Goal: Transaction & Acquisition: Purchase product/service

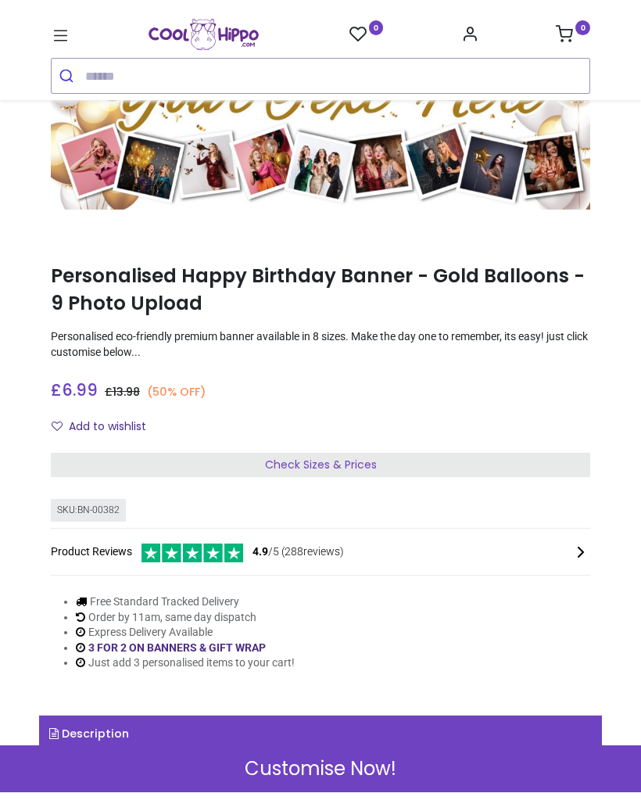
scroll to position [98, 0]
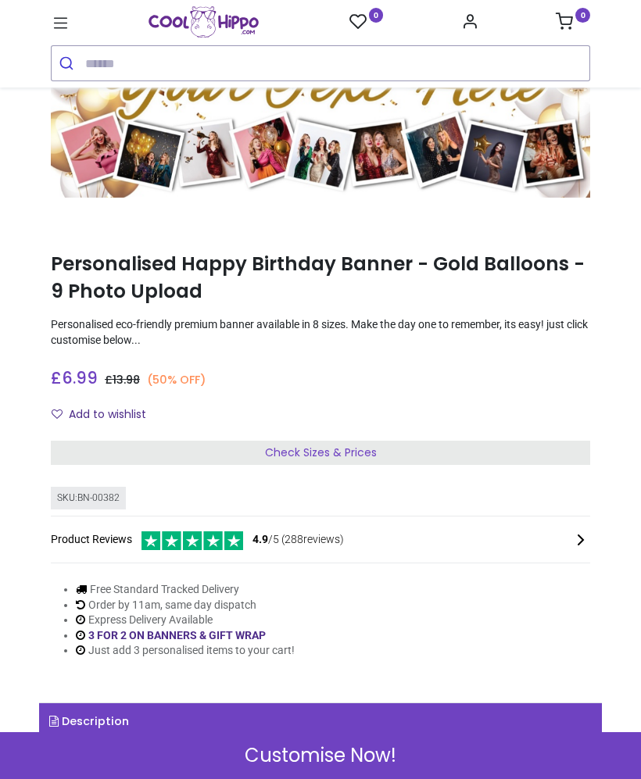
click at [399, 441] on div "Check Sizes & Prices" at bounding box center [320, 453] width 539 height 25
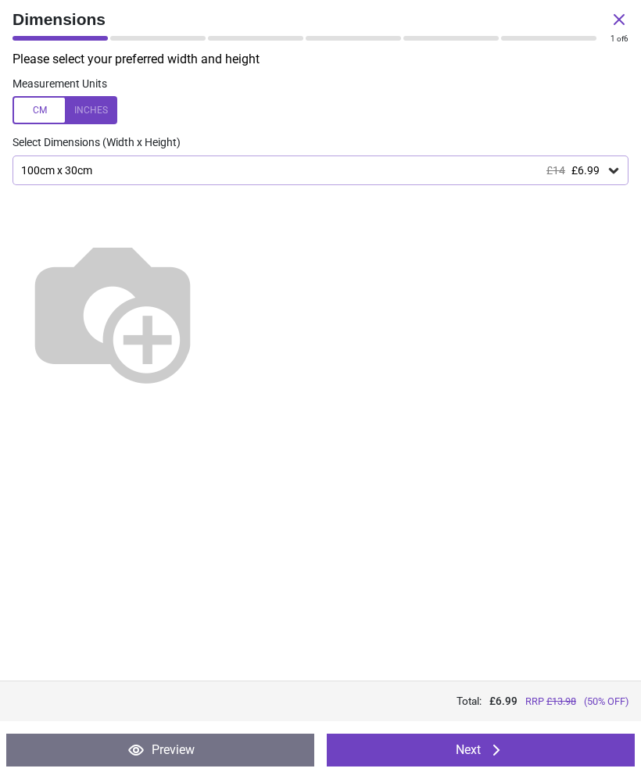
click at [499, 162] on div "100cm x 30cm £14 £6.99" at bounding box center [321, 171] width 616 height 30
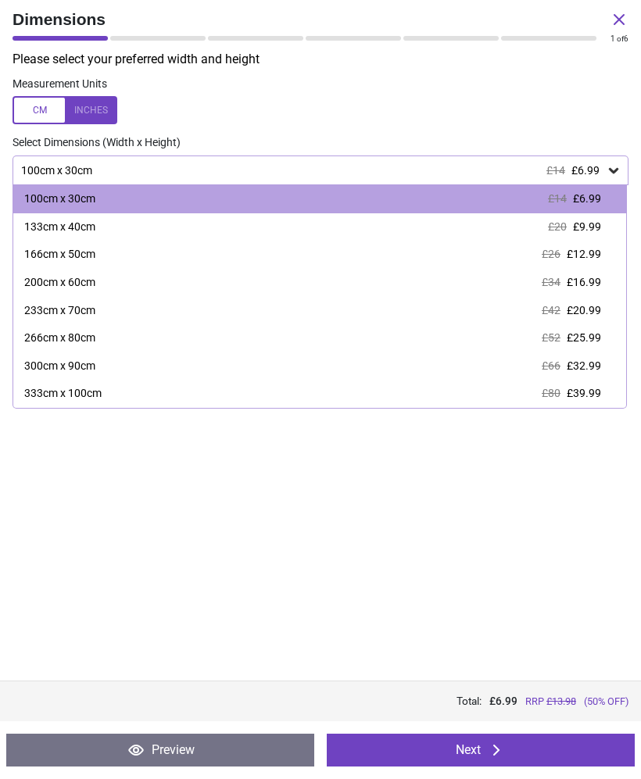
click at [592, 256] on span "£12.99" at bounding box center [584, 254] width 34 height 13
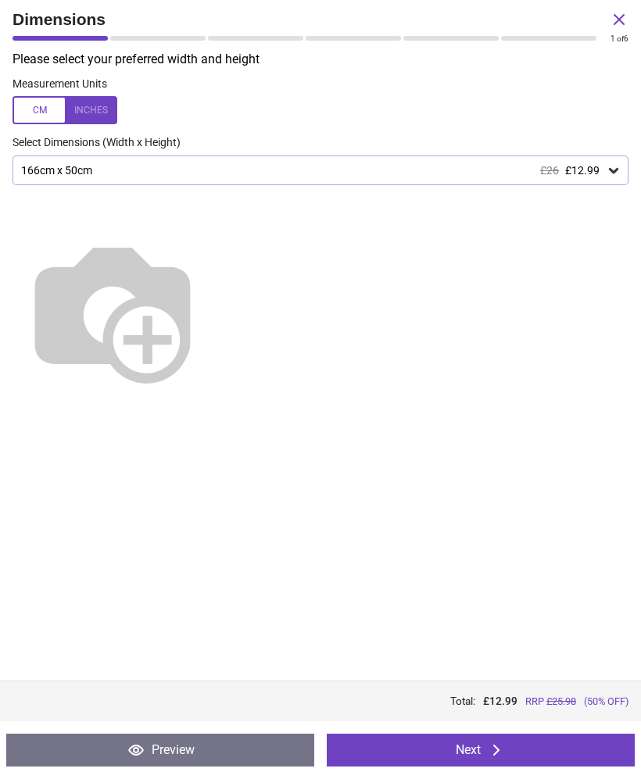
click at [600, 170] on div "166cm x 50cm £26 £12.99" at bounding box center [313, 170] width 586 height 13
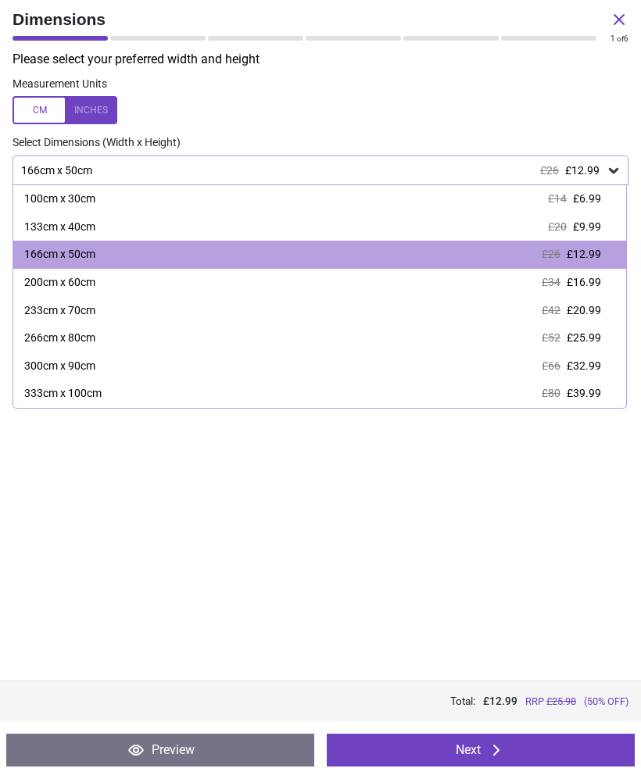
click at [166, 280] on div "200cm x 60cm £34 £16.99" at bounding box center [319, 283] width 613 height 28
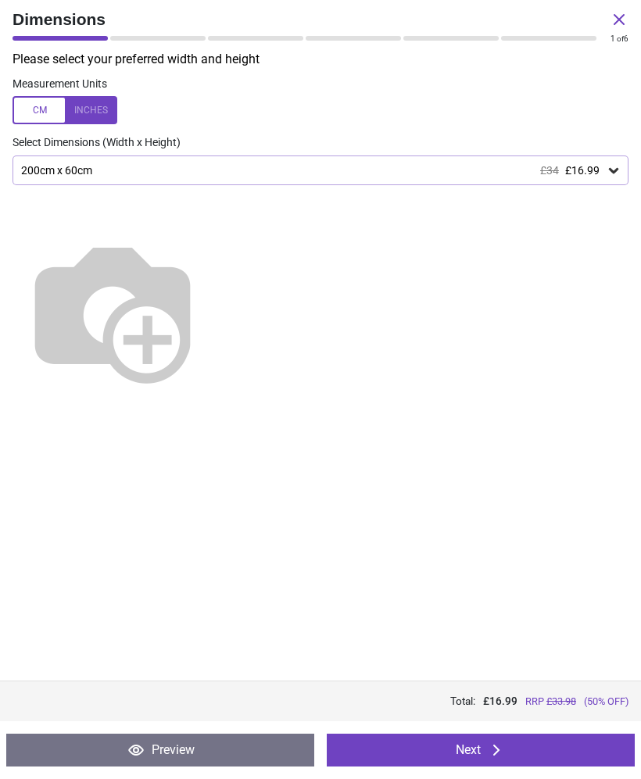
click at [542, 748] on button "Next" at bounding box center [481, 750] width 308 height 33
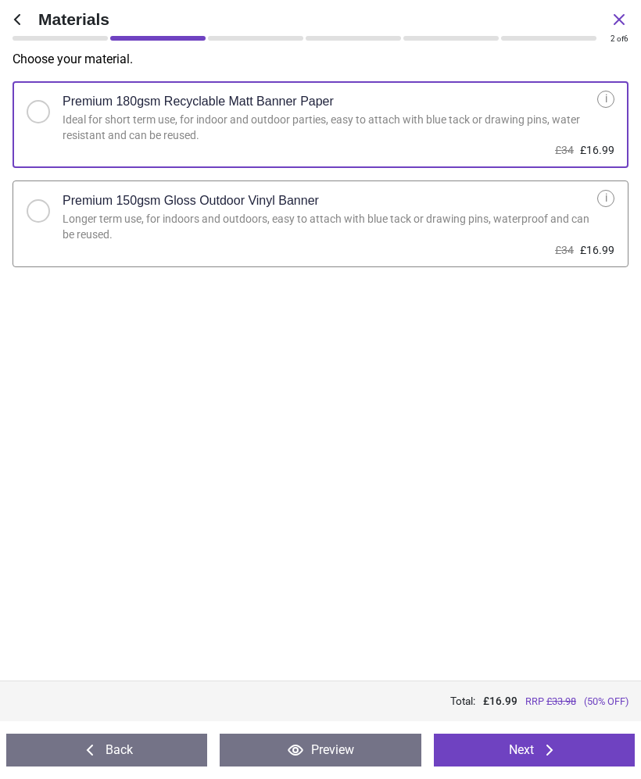
click at [565, 746] on button "Next" at bounding box center [534, 750] width 201 height 33
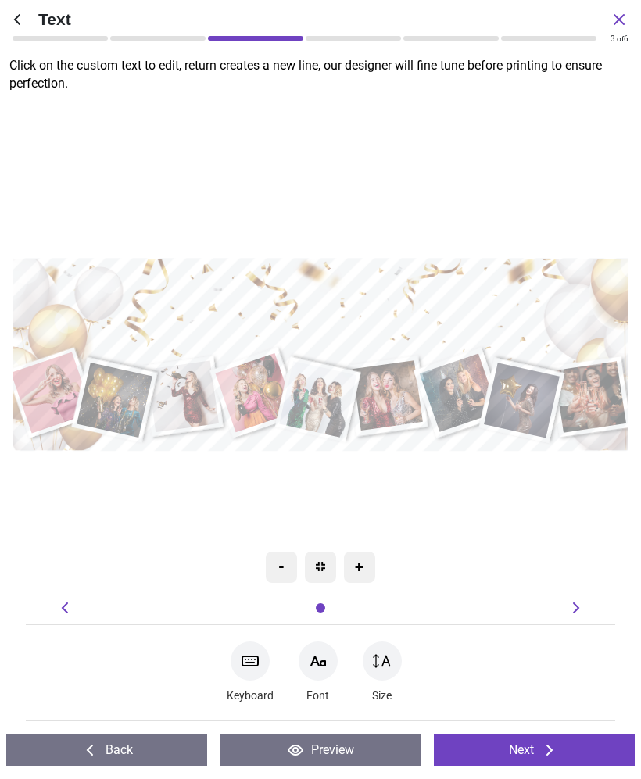
click at [443, 306] on textarea at bounding box center [320, 316] width 603 height 88
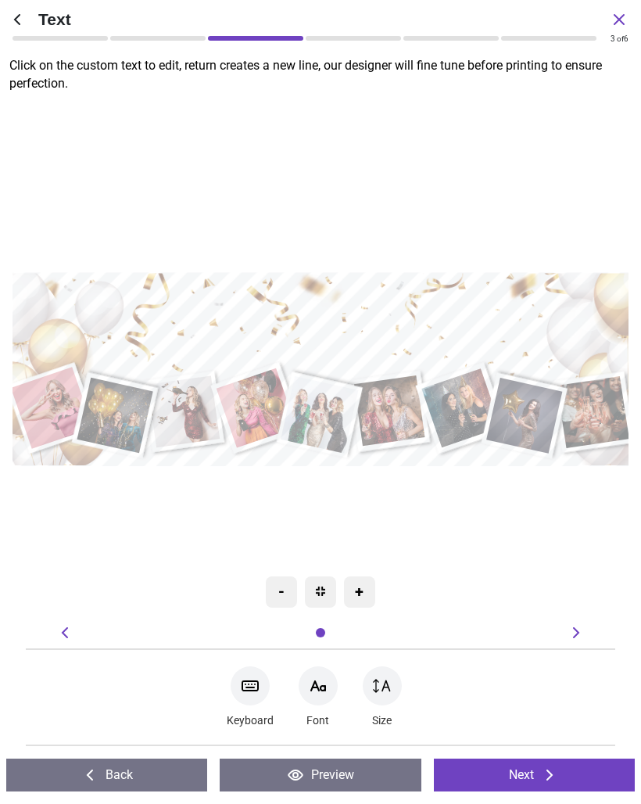
type textarea "*"
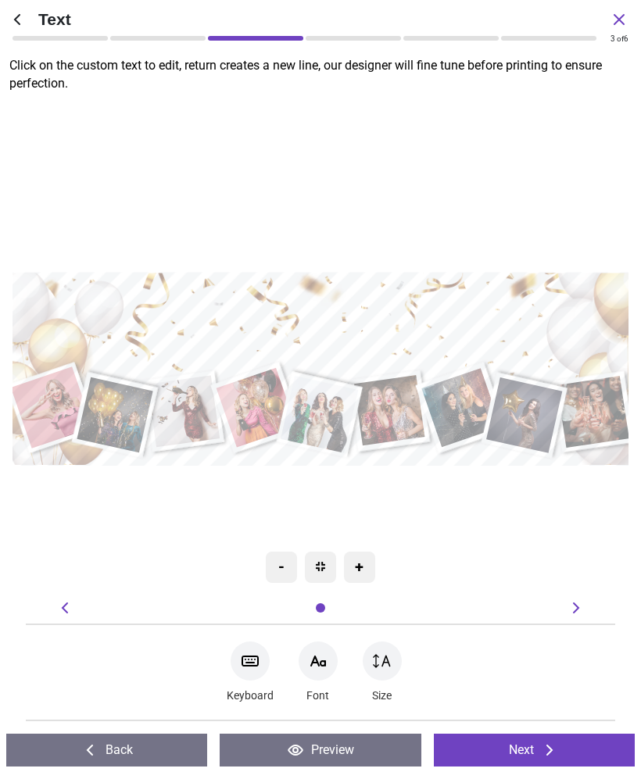
click at [475, 324] on textarea "**********" at bounding box center [322, 329] width 607 height 55
type textarea "**********"
click at [322, 662] on icon at bounding box center [318, 661] width 14 height 9
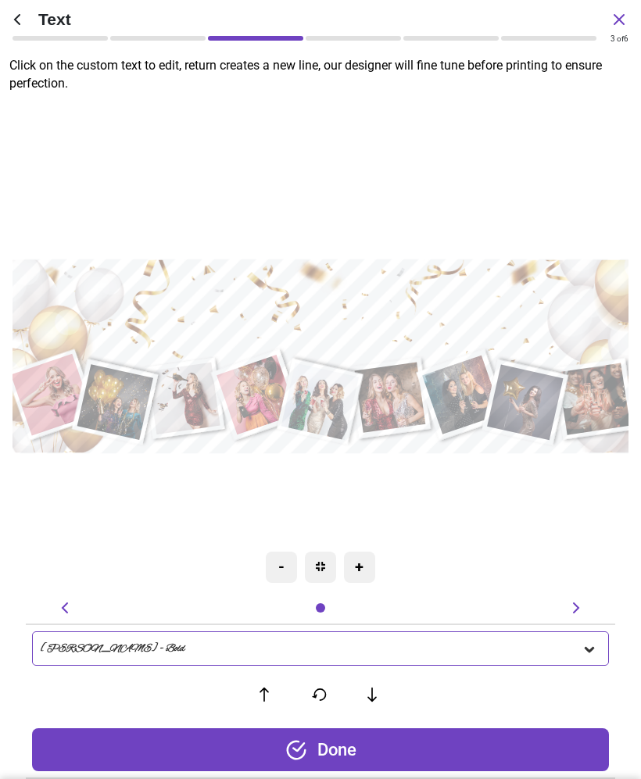
click at [530, 649] on div "[PERSON_NAME] - Bold" at bounding box center [311, 648] width 541 height 13
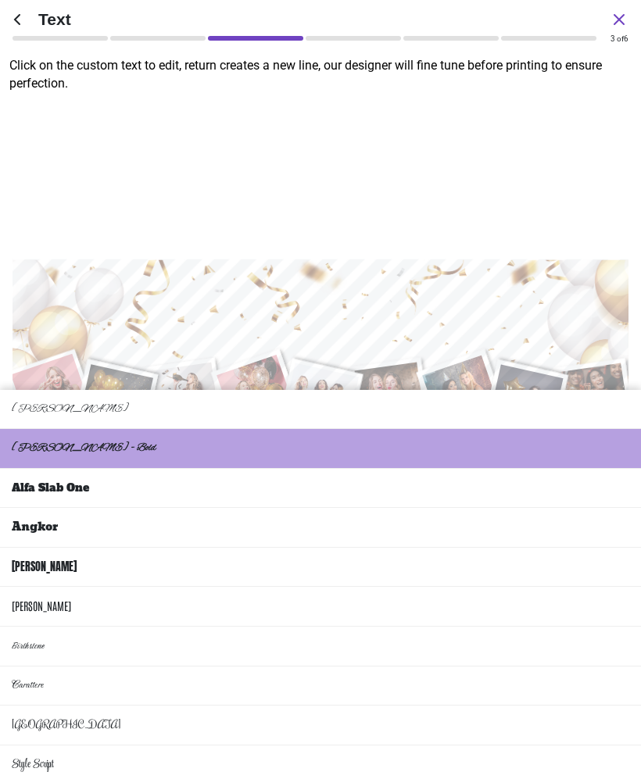
click at [108, 747] on li "Style Script" at bounding box center [320, 766] width 641 height 40
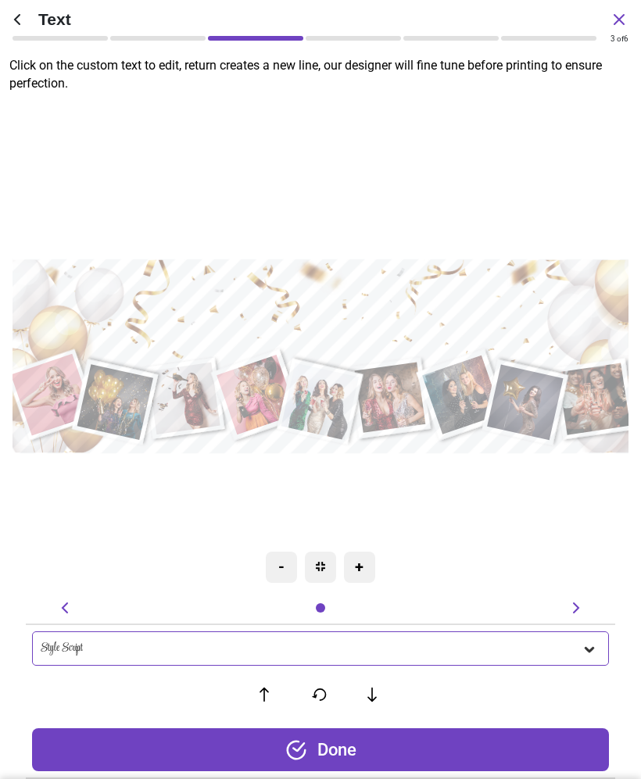
click at [374, 697] on icon at bounding box center [371, 695] width 23 height 16
click at [270, 683] on button at bounding box center [265, 694] width 32 height 32
click at [576, 603] on icon at bounding box center [576, 608] width 19 height 19
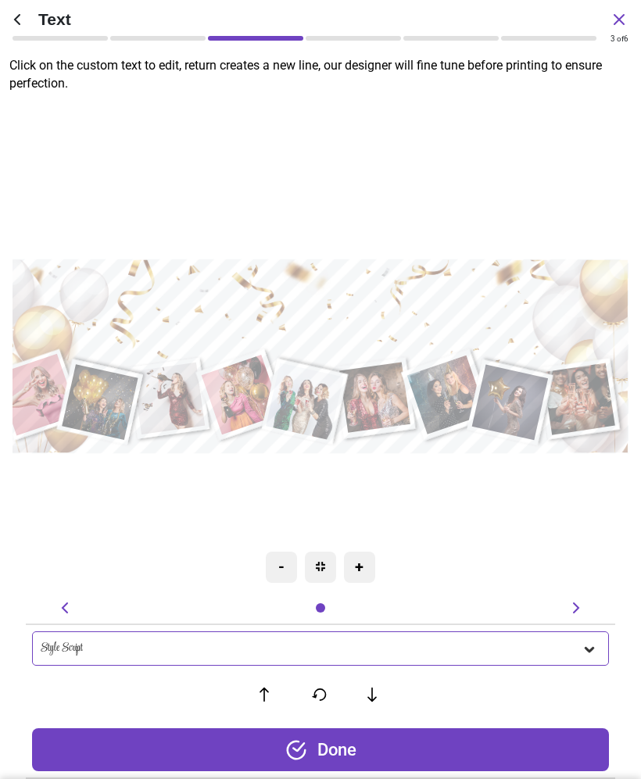
click at [395, 747] on div "Done" at bounding box center [320, 749] width 577 height 43
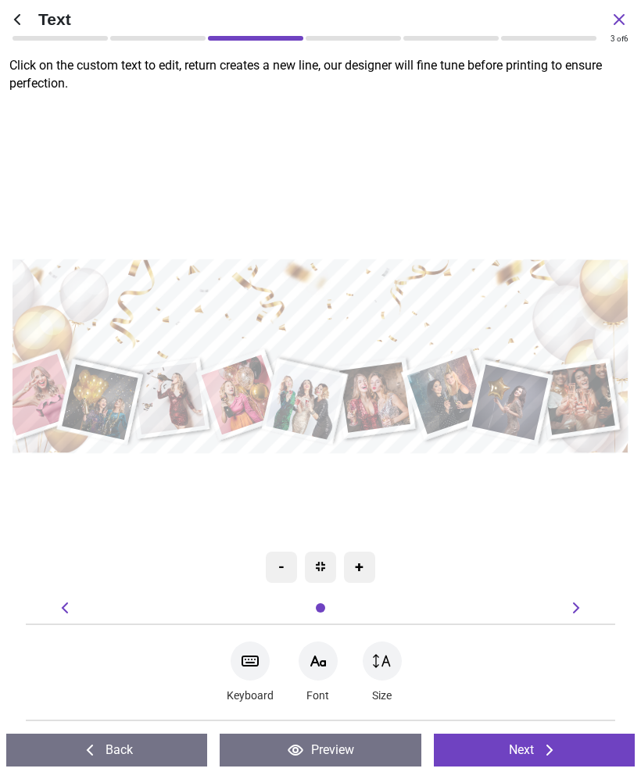
click at [577, 608] on icon at bounding box center [576, 608] width 19 height 19
click at [514, 750] on button "Next" at bounding box center [534, 750] width 201 height 33
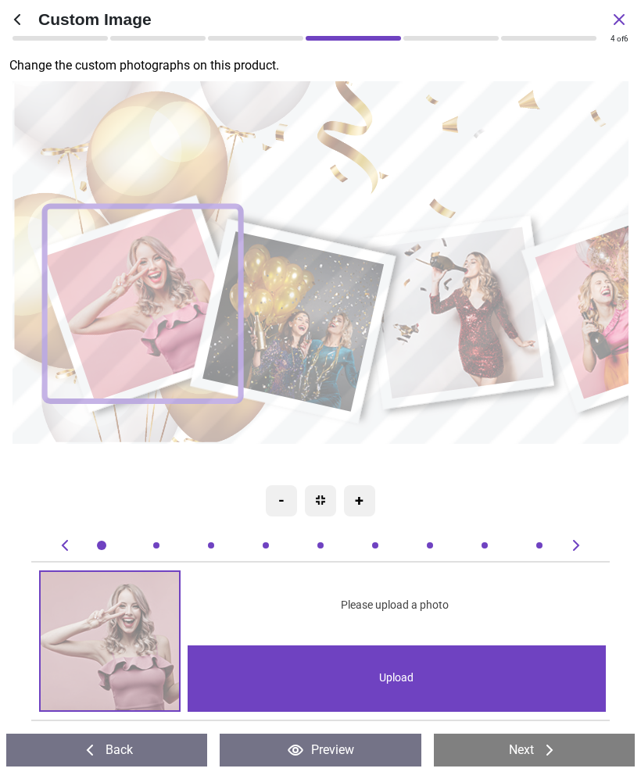
click at [113, 285] on image at bounding box center [143, 304] width 196 height 195
click at [492, 664] on div "Upload" at bounding box center [396, 679] width 417 height 66
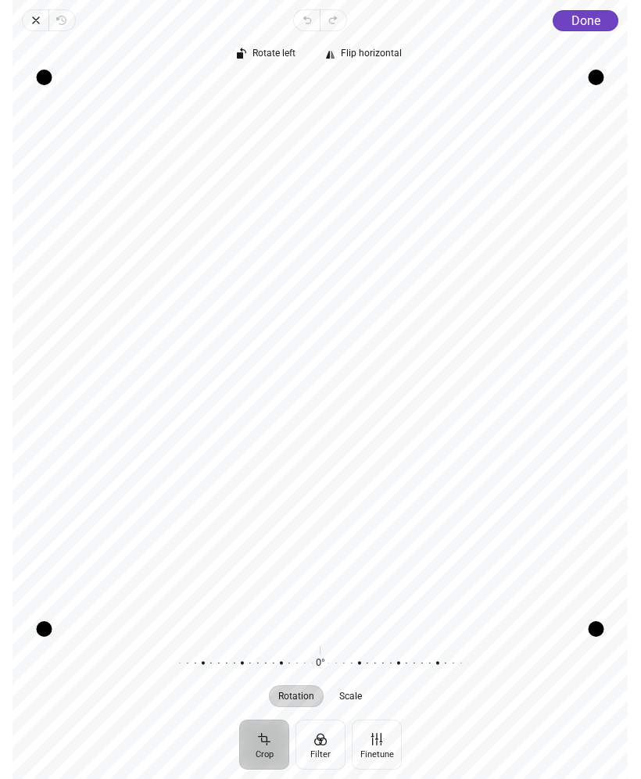
click at [595, 19] on span "Done" at bounding box center [585, 20] width 29 height 15
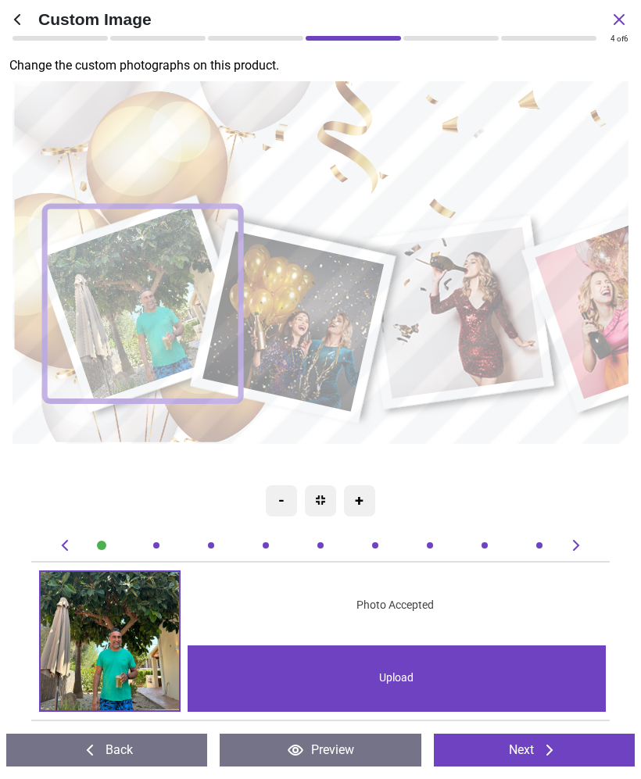
click at [159, 304] on image at bounding box center [143, 304] width 196 height 195
click at [110, 624] on img at bounding box center [110, 641] width 138 height 138
click at [323, 497] on img at bounding box center [320, 500] width 9 height 9
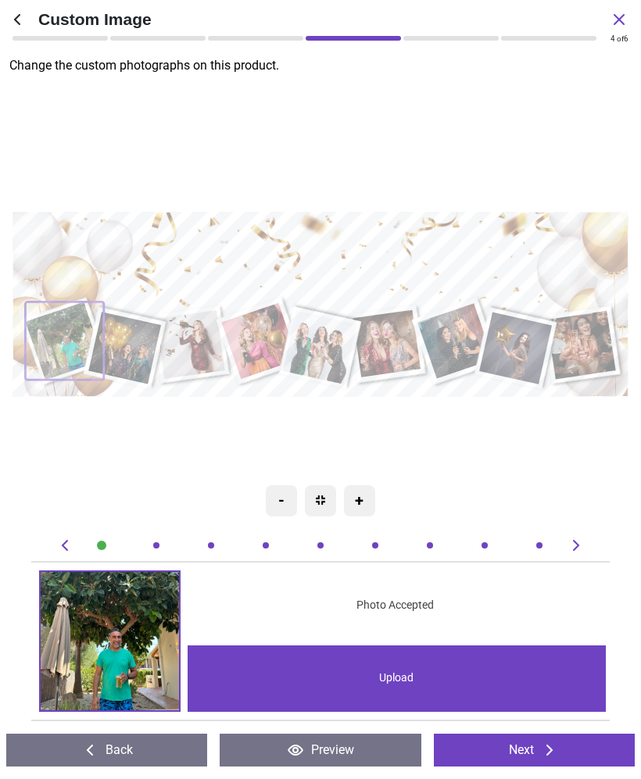
click at [331, 496] on div at bounding box center [320, 500] width 31 height 31
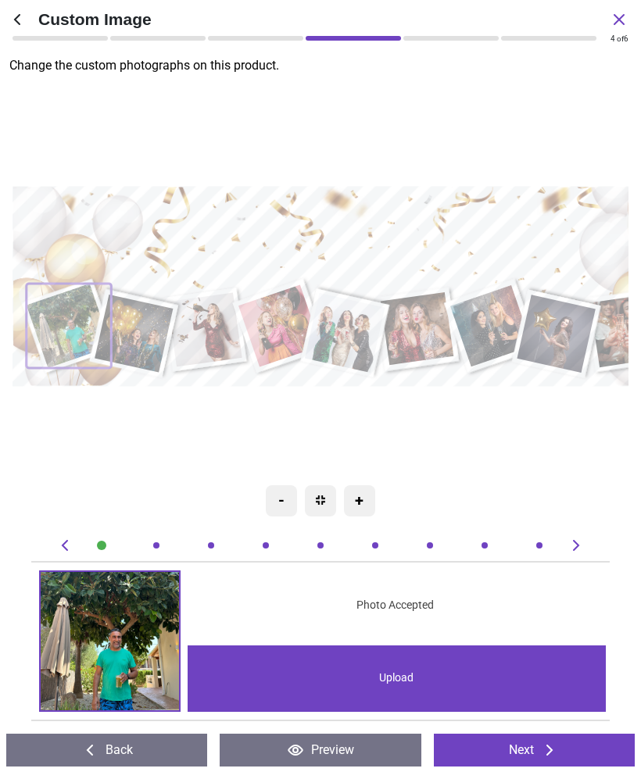
click at [102, 549] on div at bounding box center [101, 545] width 9 height 9
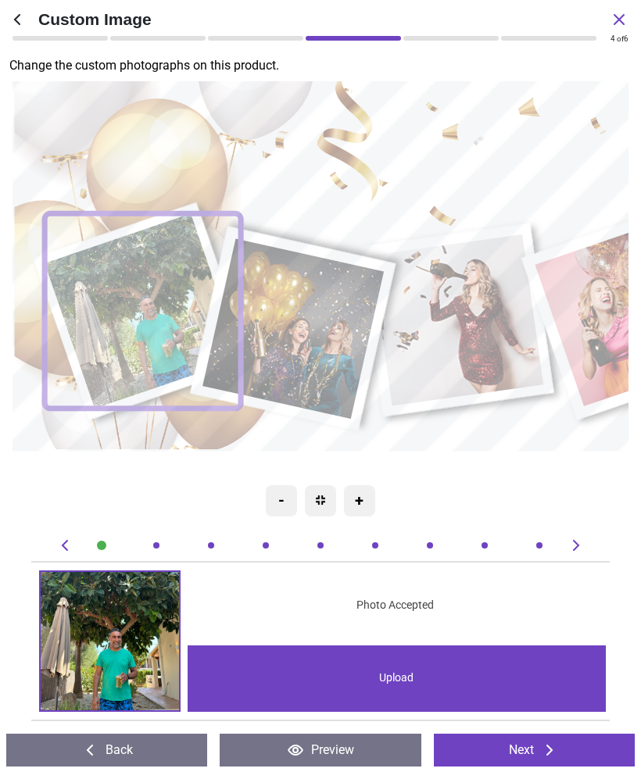
click at [145, 321] on image at bounding box center [143, 311] width 196 height 195
click at [156, 320] on image at bounding box center [143, 311] width 196 height 195
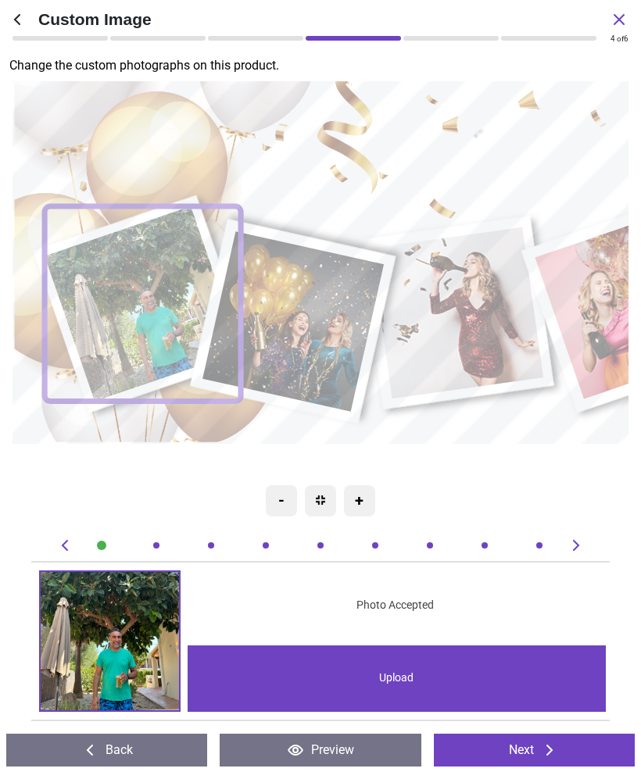
click at [153, 306] on image at bounding box center [143, 304] width 196 height 195
click at [140, 638] on img at bounding box center [110, 641] width 138 height 138
click at [118, 643] on img at bounding box center [110, 641] width 138 height 138
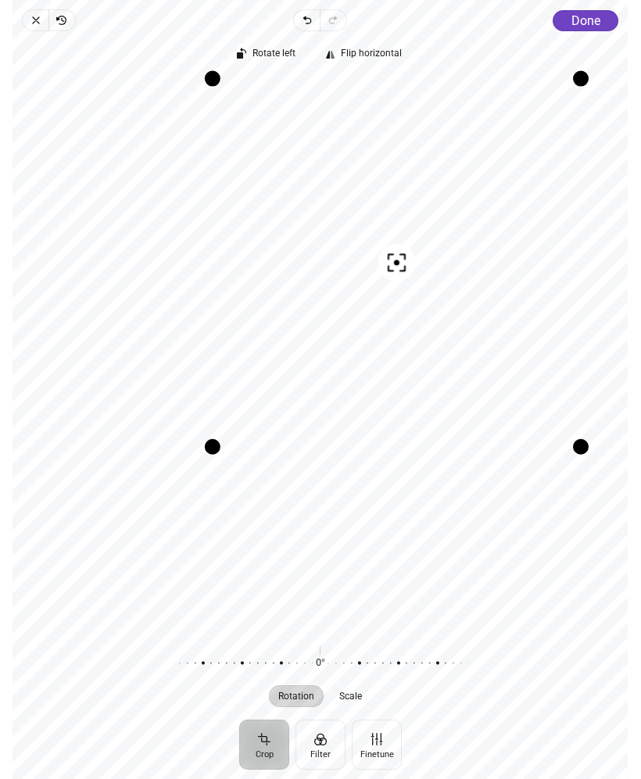
click at [589, 30] on button "Done" at bounding box center [586, 20] width 66 height 21
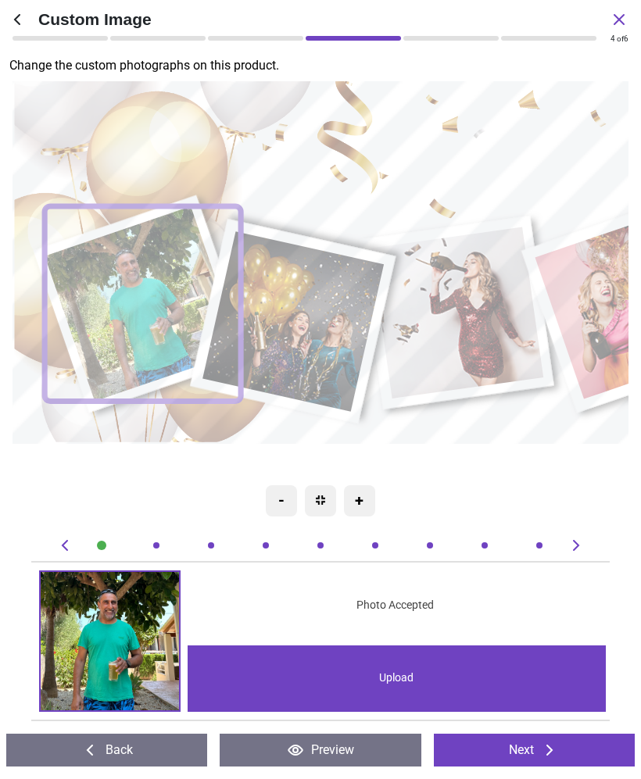
click at [321, 325] on image at bounding box center [292, 322] width 181 height 181
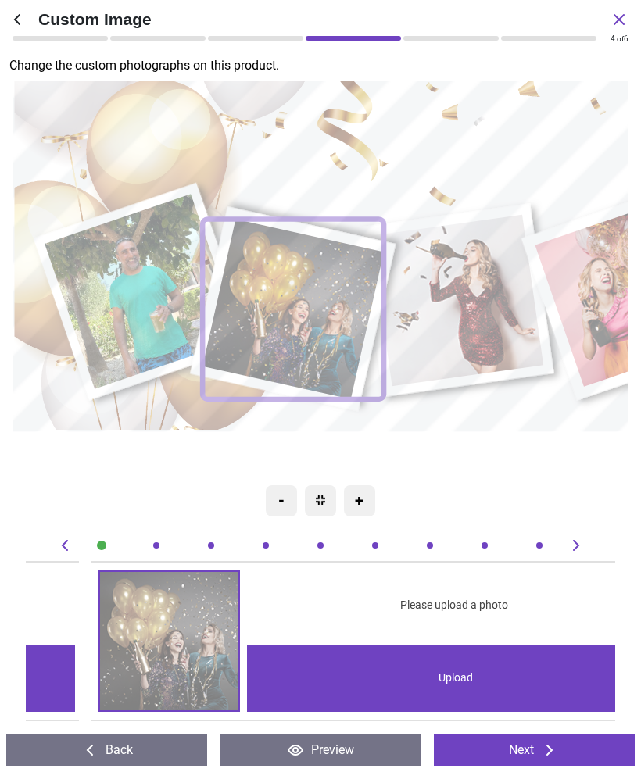
scroll to position [0, 589]
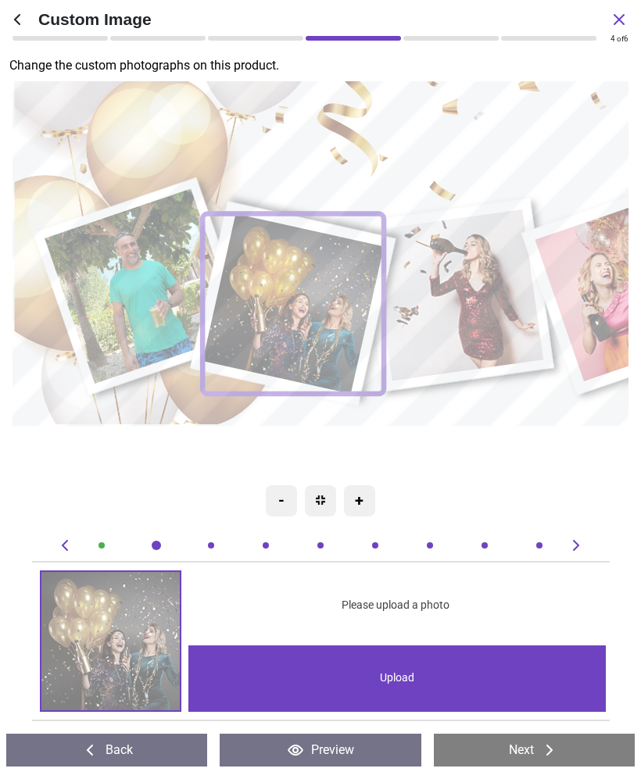
click at [378, 680] on div "Upload" at bounding box center [396, 679] width 417 height 66
click at [420, 671] on div "Upload" at bounding box center [396, 679] width 417 height 66
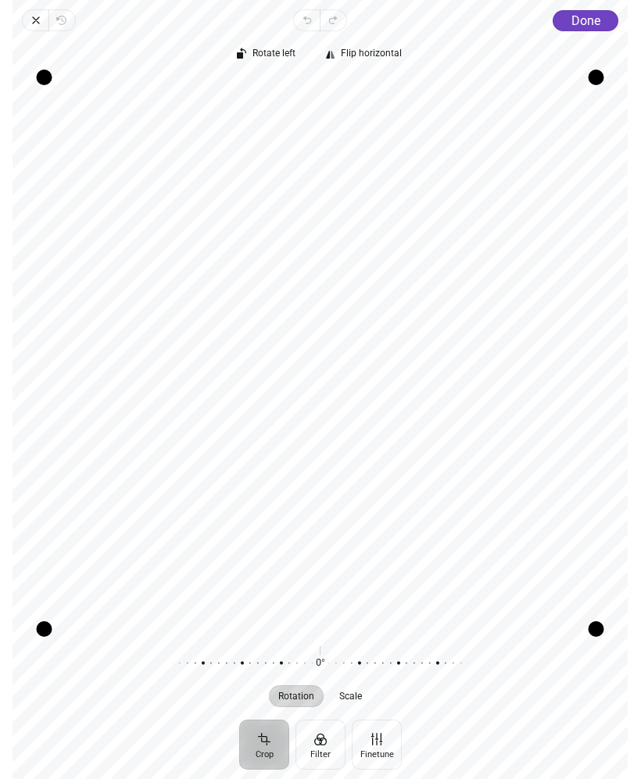
click at [589, 16] on span "Done" at bounding box center [585, 20] width 29 height 15
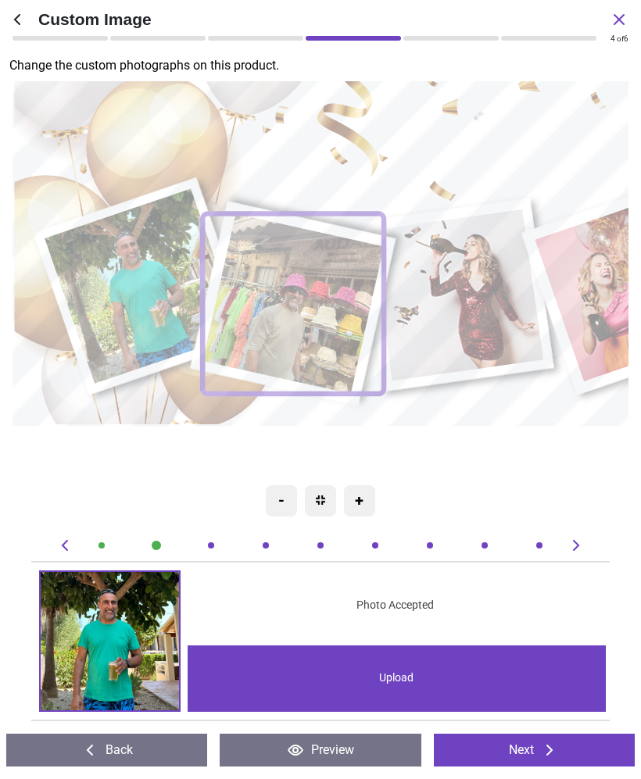
scroll to position [0, 589]
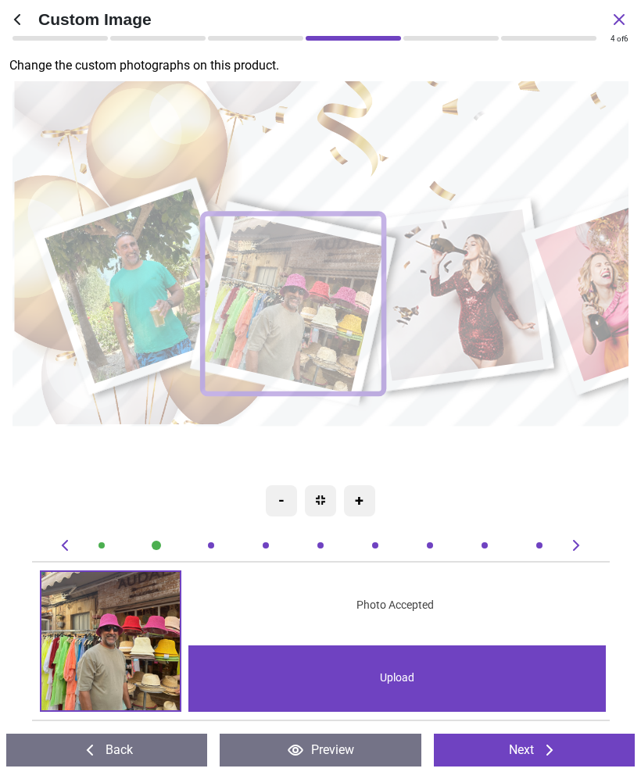
click at [500, 335] on image at bounding box center [456, 294] width 173 height 171
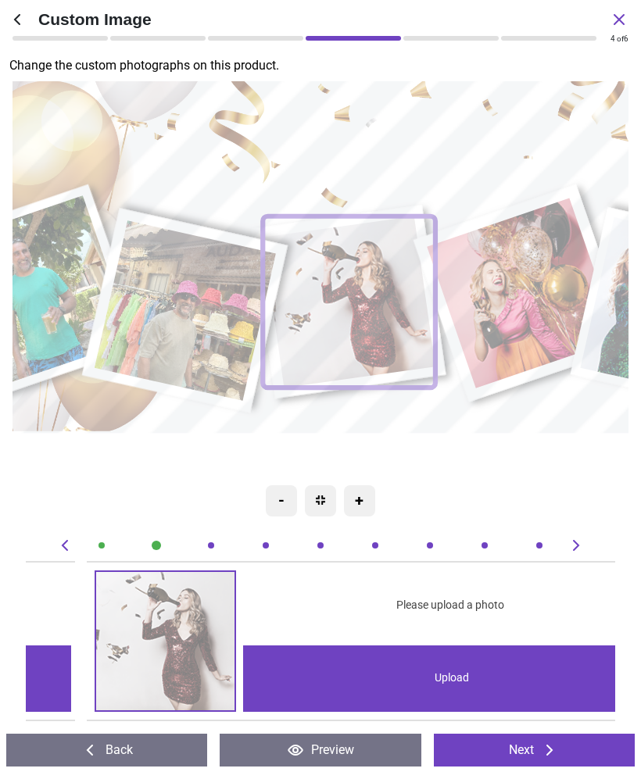
scroll to position [0, 1179]
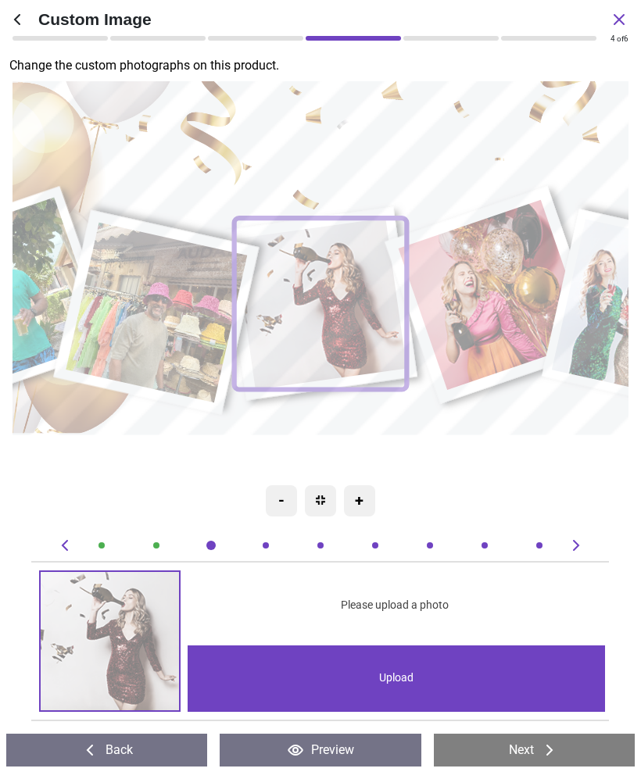
click at [427, 666] on div "Upload" at bounding box center [396, 679] width 417 height 66
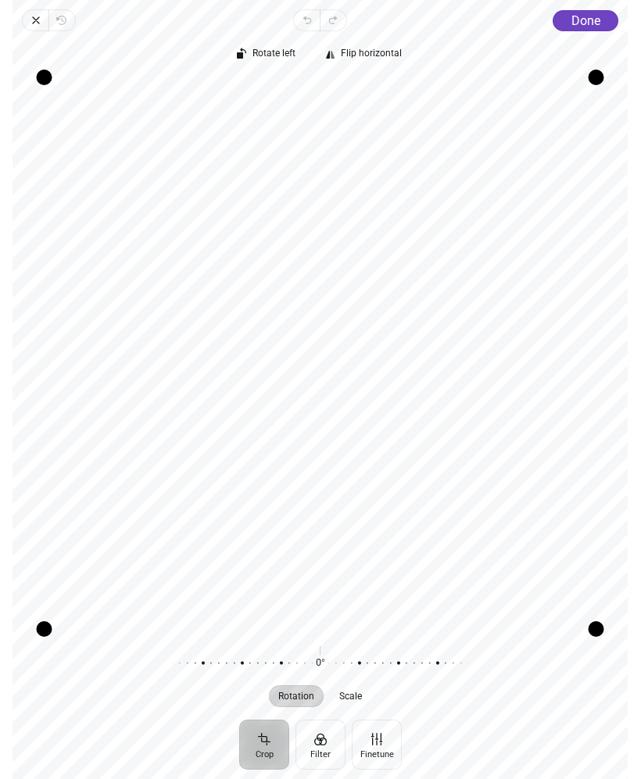
click at [589, 19] on span "Done" at bounding box center [585, 20] width 29 height 15
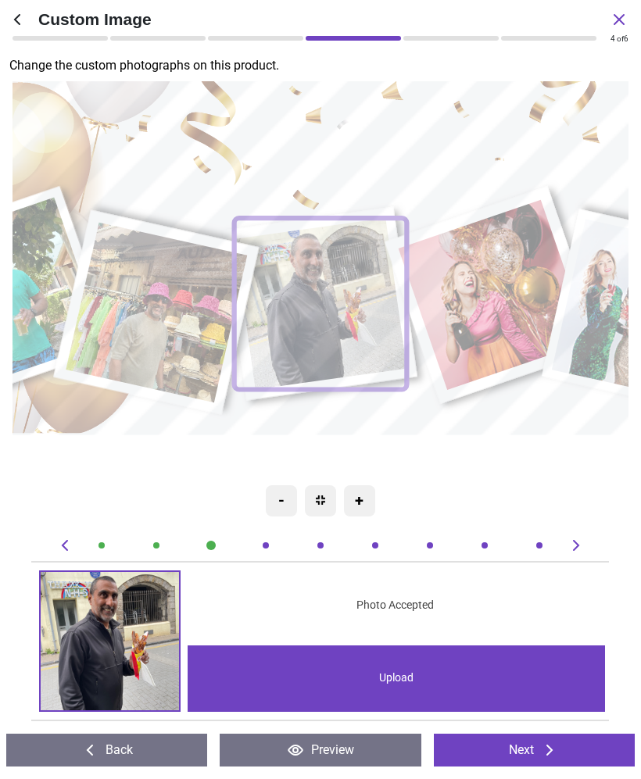
click at [622, 12] on icon at bounding box center [619, 19] width 19 height 19
